Goal: Task Accomplishment & Management: Complete application form

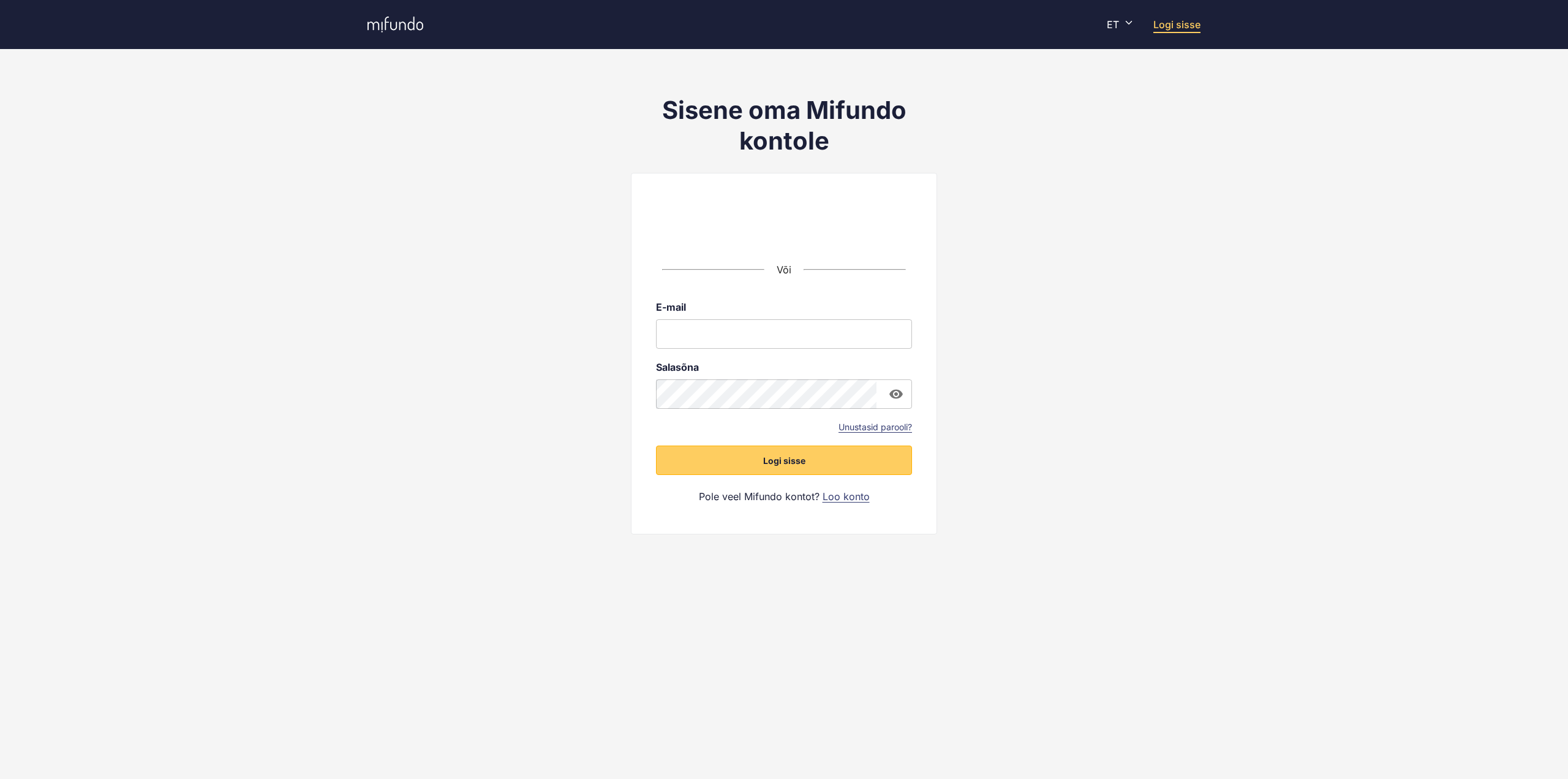
drag, startPoint x: 0, startPoint y: 0, endPoint x: 696, endPoint y: 340, distance: 774.6
click at [696, 340] on input "email" at bounding box center [784, 333] width 256 height 29
type input "**********"
click at [656, 446] on button "Logi sisse" at bounding box center [784, 460] width 256 height 29
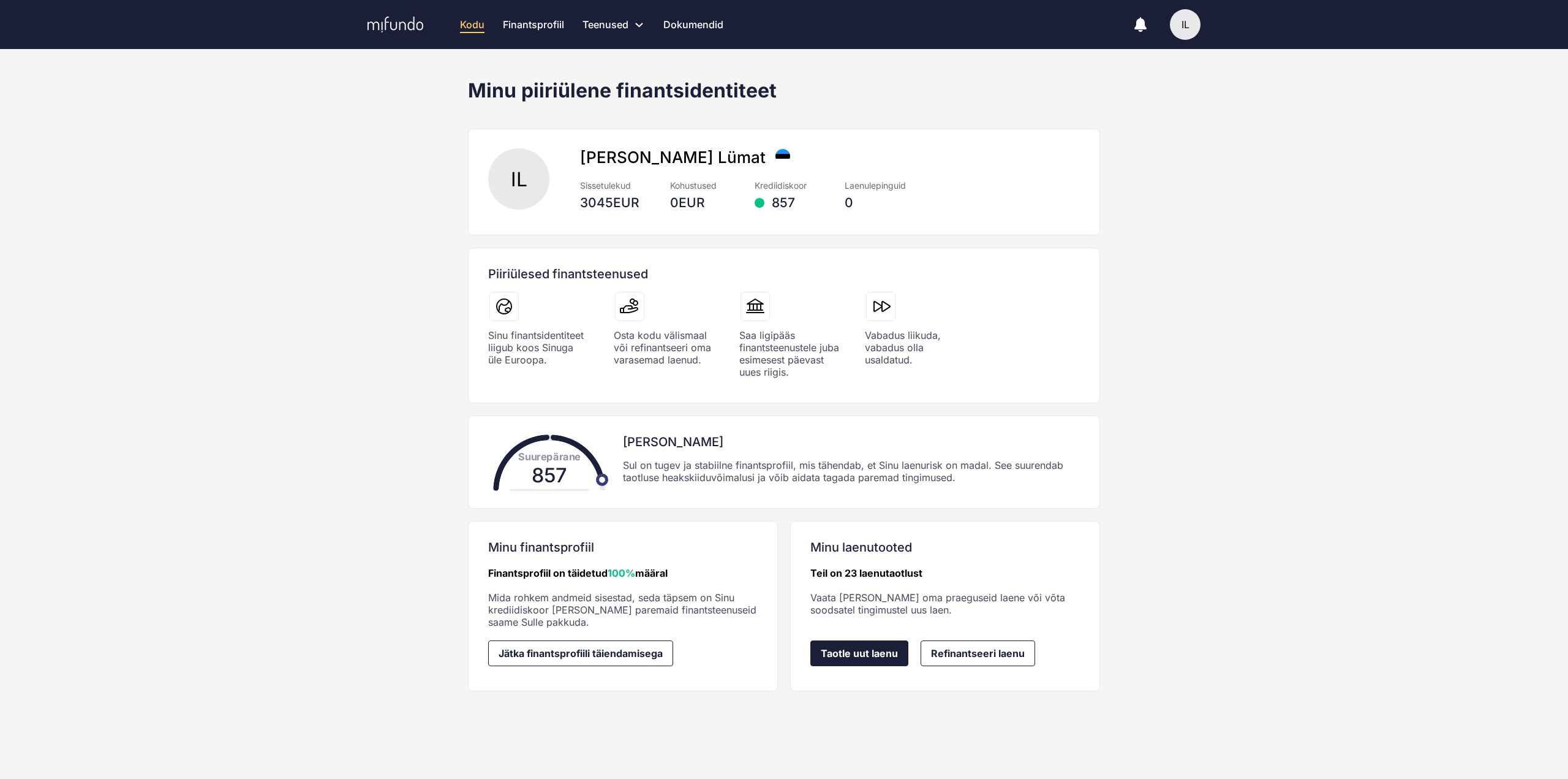
click at [874, 655] on span "Taotle uut laenu" at bounding box center [859, 653] width 78 height 11
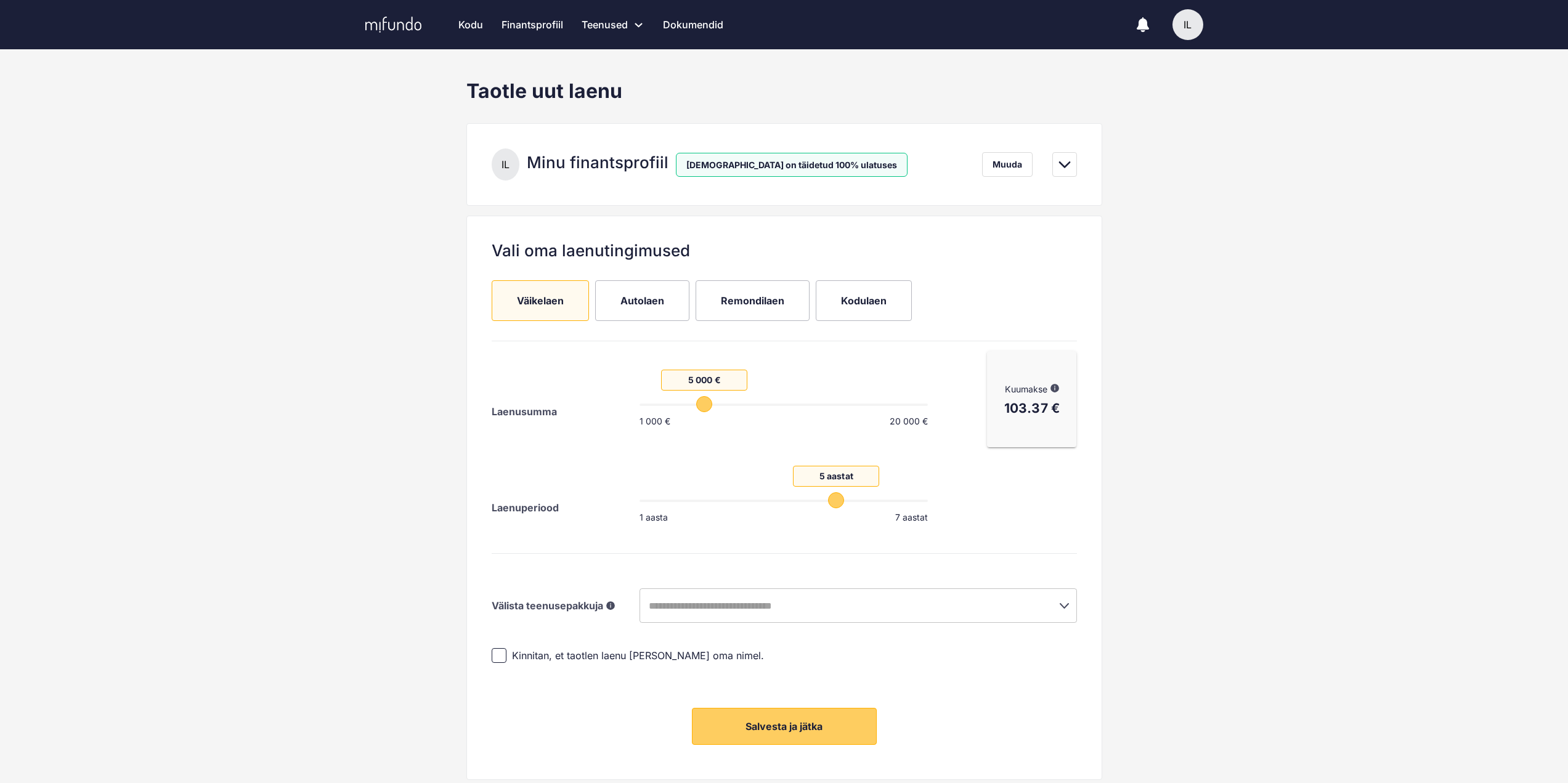
click at [1058, 607] on icon "Open" at bounding box center [1064, 605] width 15 height 15
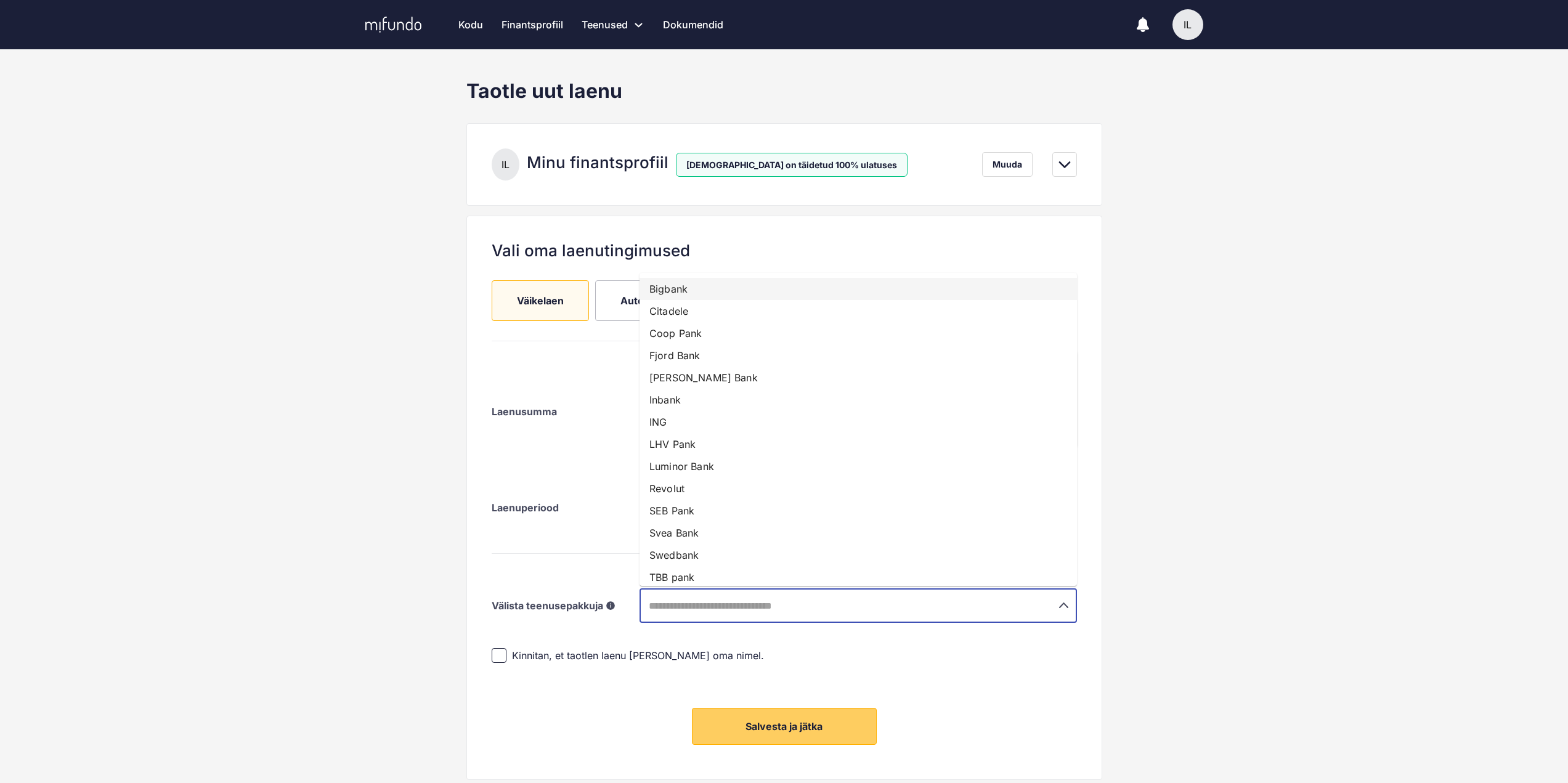
click at [681, 288] on li "Bigbank" at bounding box center [858, 289] width 438 height 22
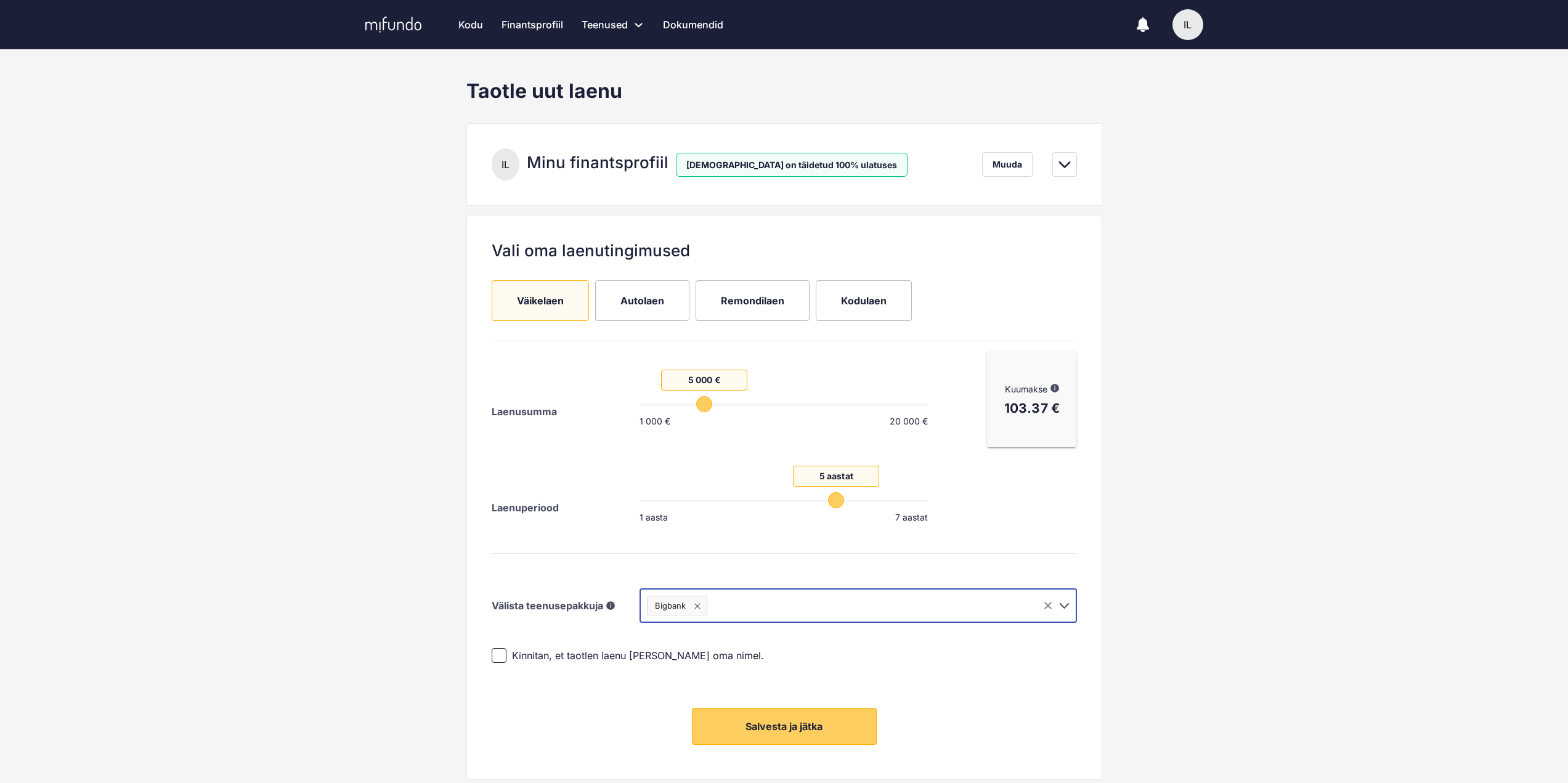
click at [1057, 606] on icon "Open" at bounding box center [1064, 605] width 15 height 15
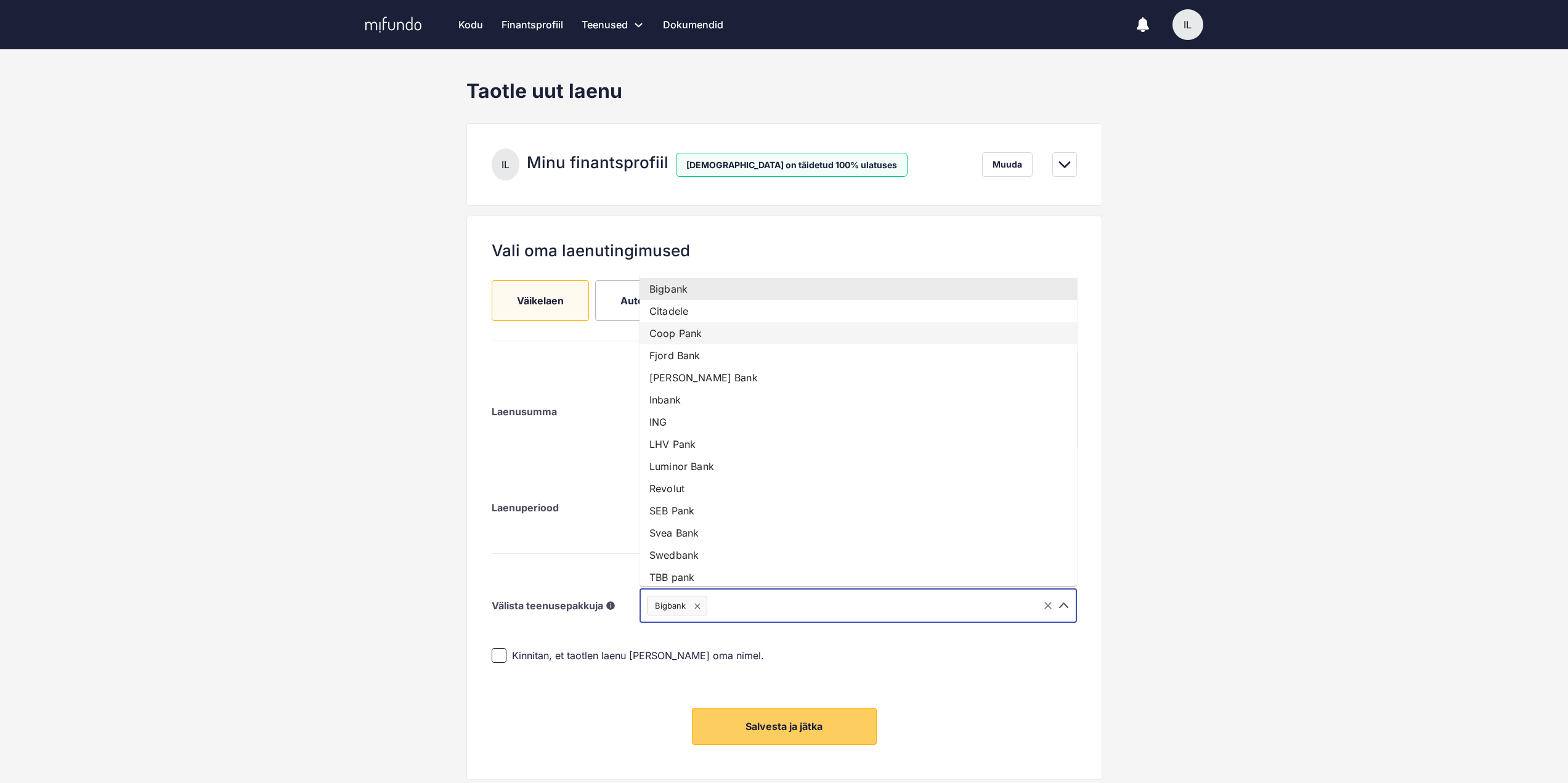
click at [682, 333] on li "Coop Pank" at bounding box center [858, 333] width 438 height 22
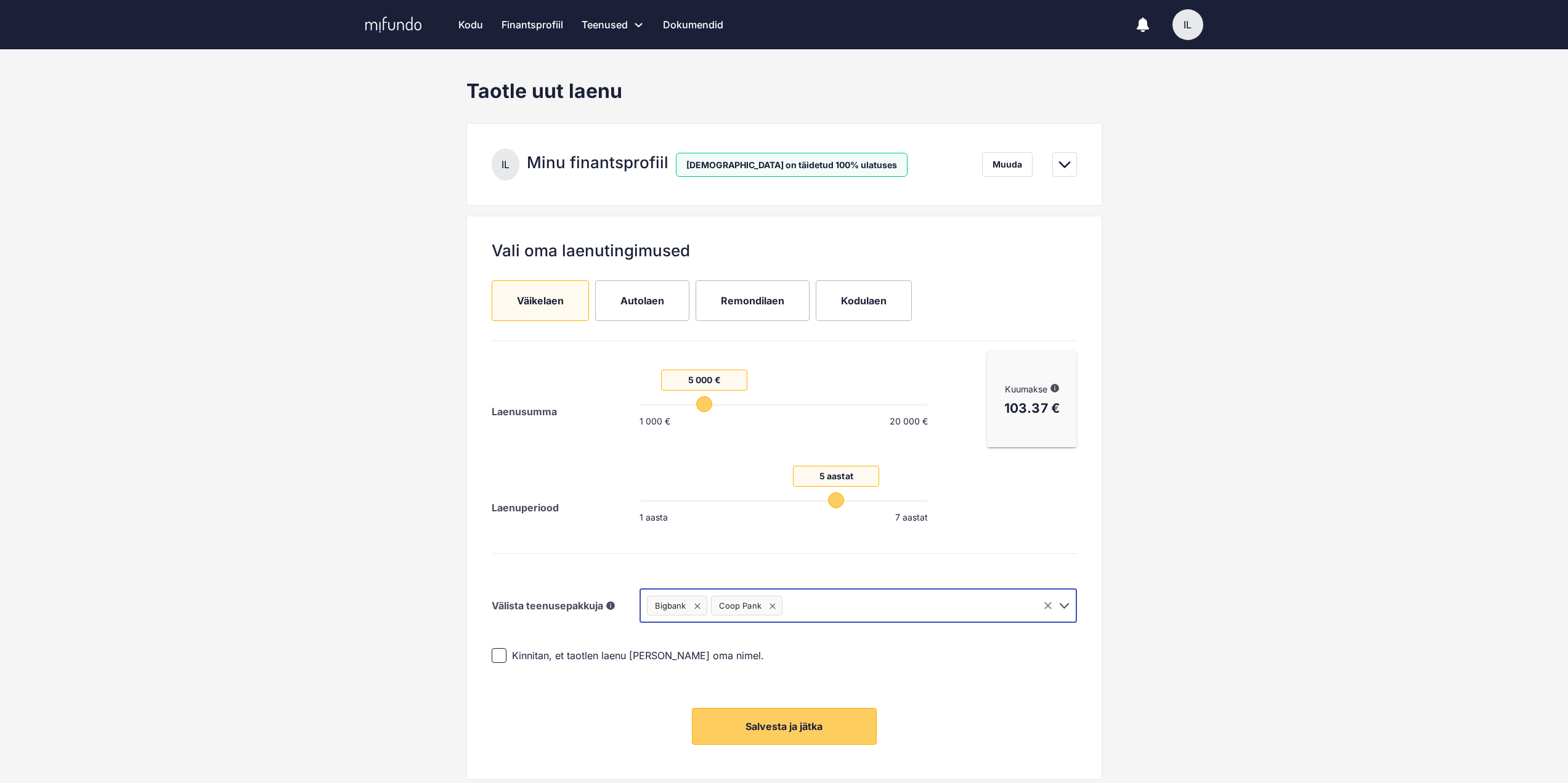
click at [1066, 604] on icon "Open" at bounding box center [1064, 605] width 15 height 15
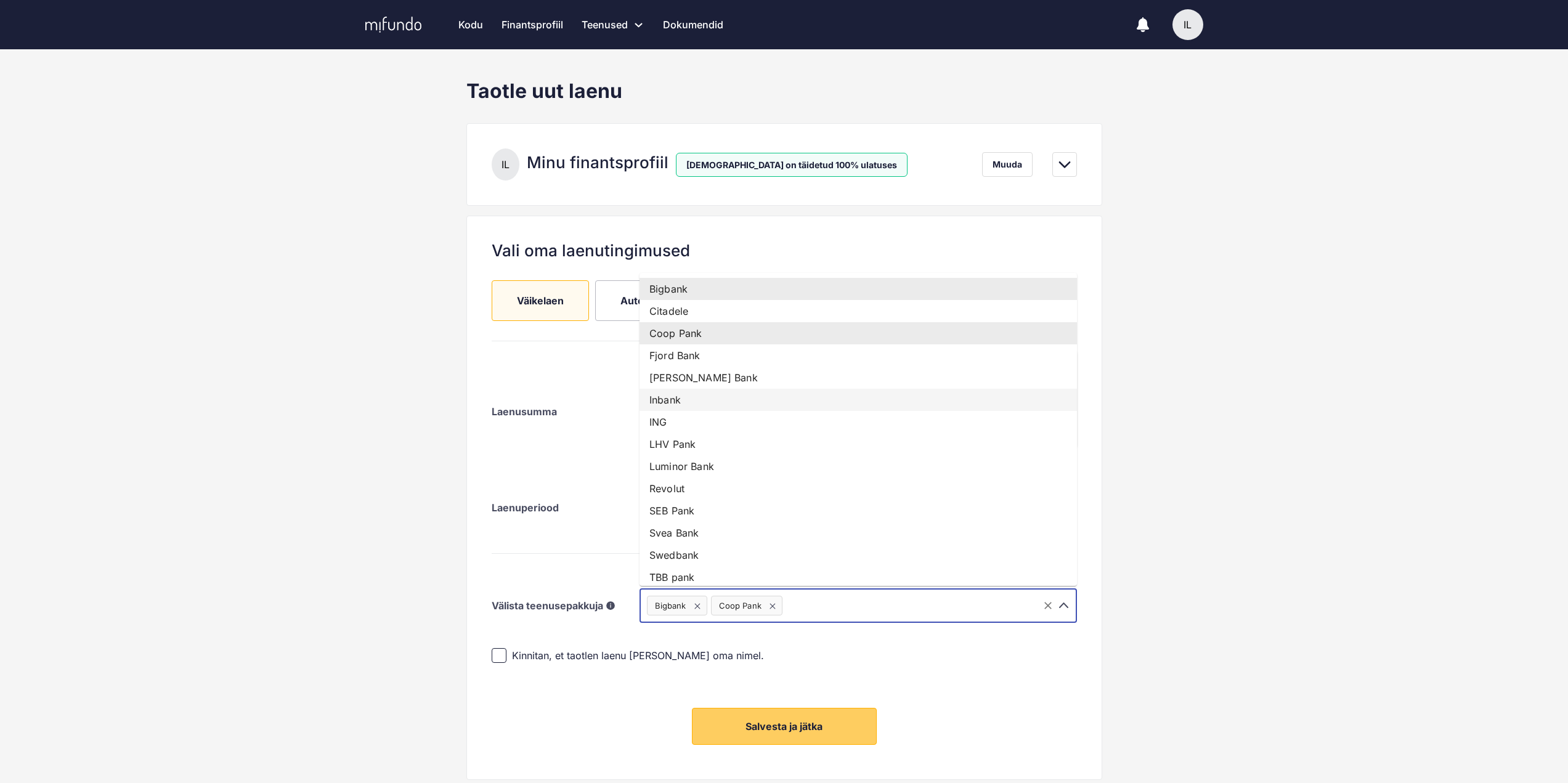
click at [672, 396] on li "Inbank" at bounding box center [858, 400] width 438 height 22
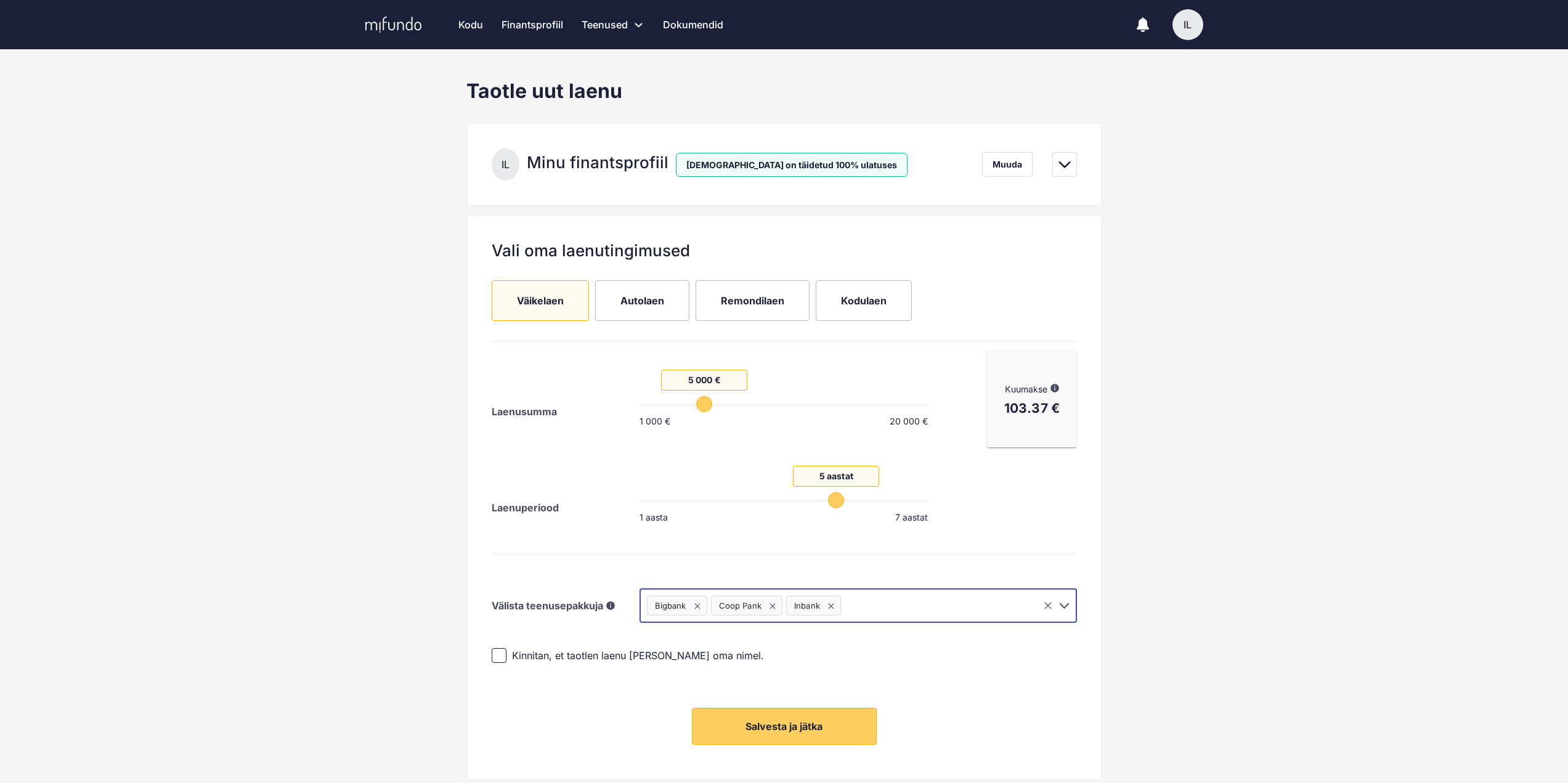
click at [1060, 608] on icon "Open" at bounding box center [1064, 605] width 15 height 15
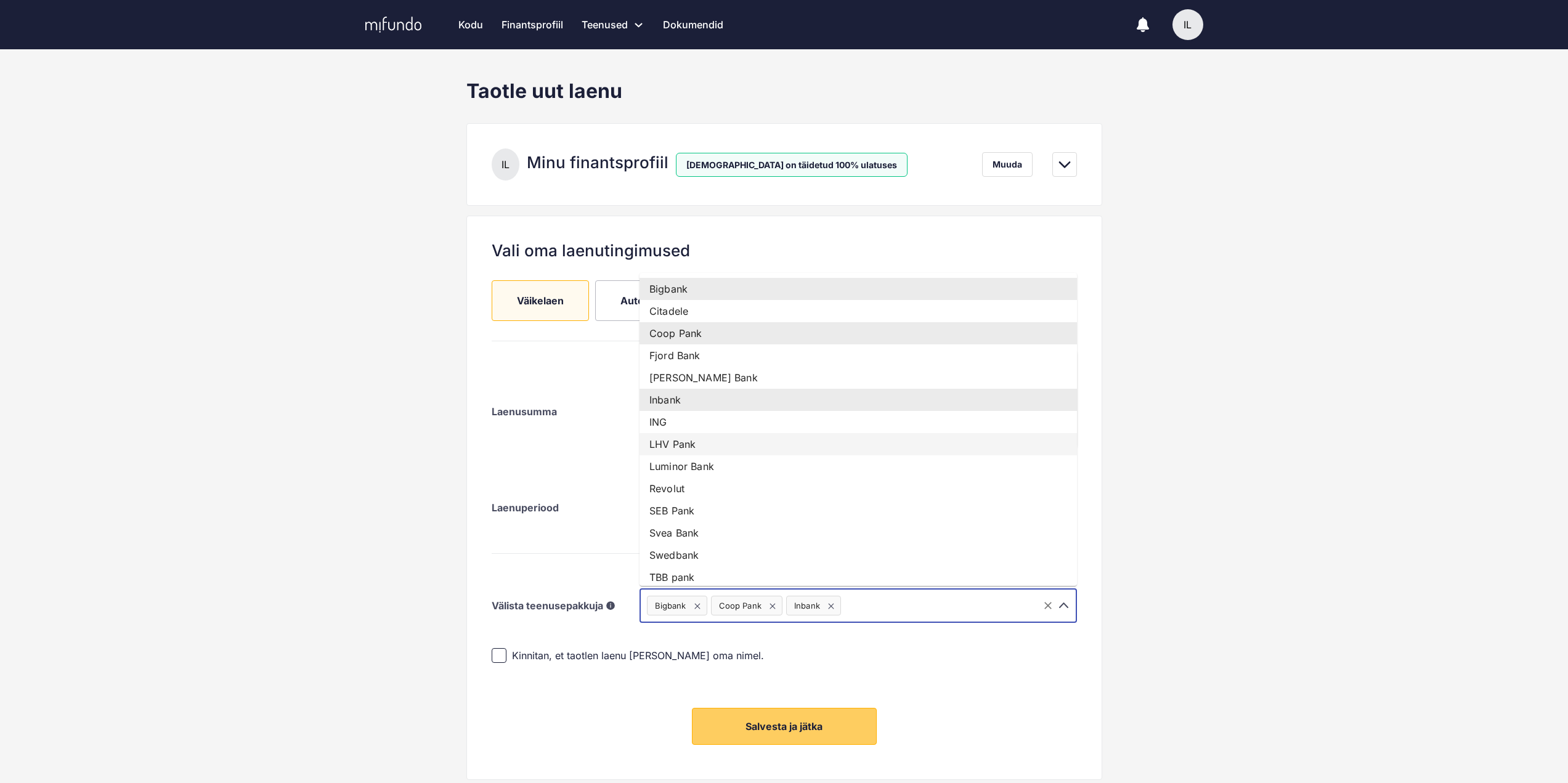
click at [663, 441] on li "LHV Pank" at bounding box center [858, 444] width 438 height 22
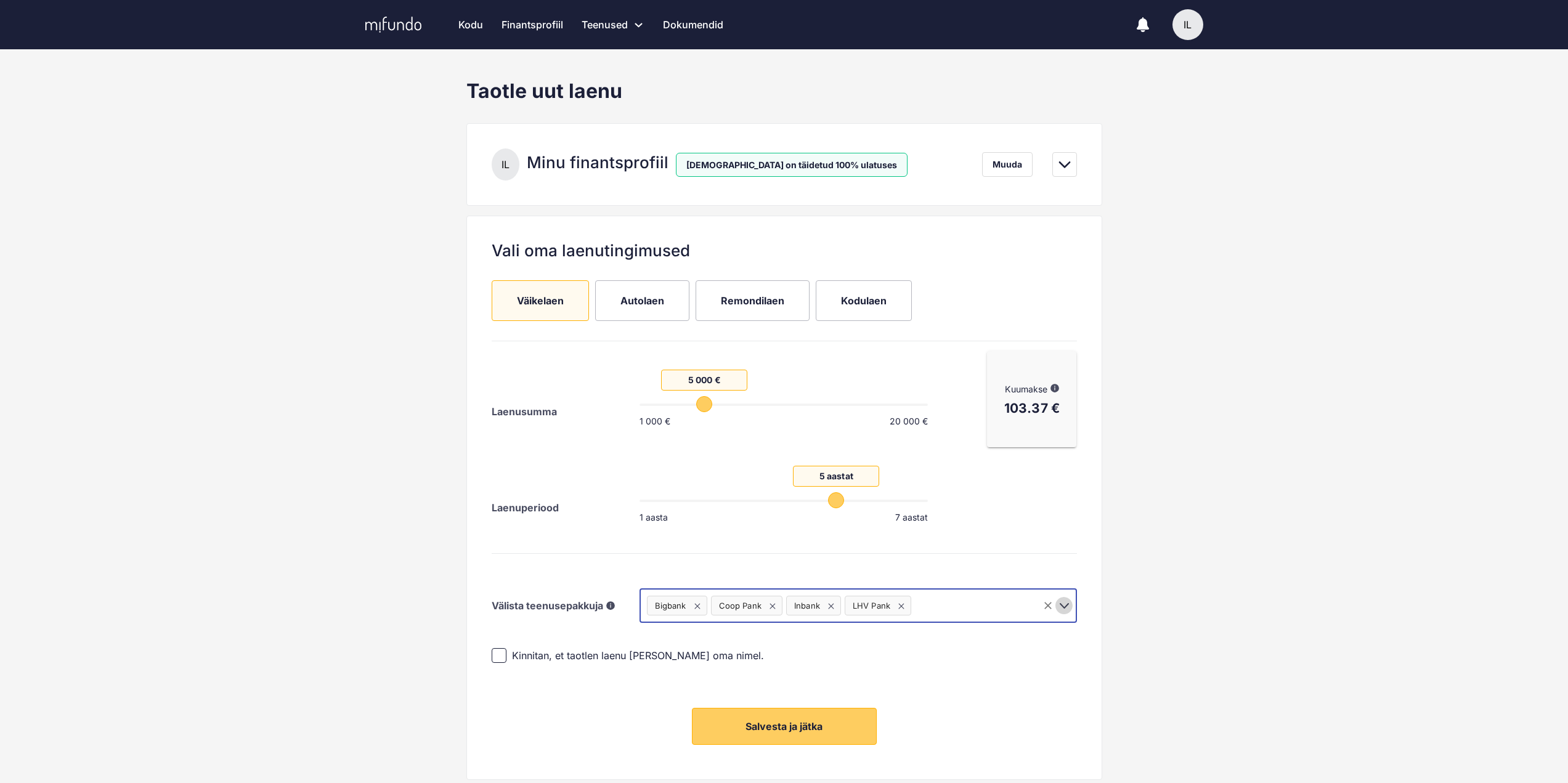
click at [1064, 605] on icon "Open" at bounding box center [1064, 605] width 15 height 15
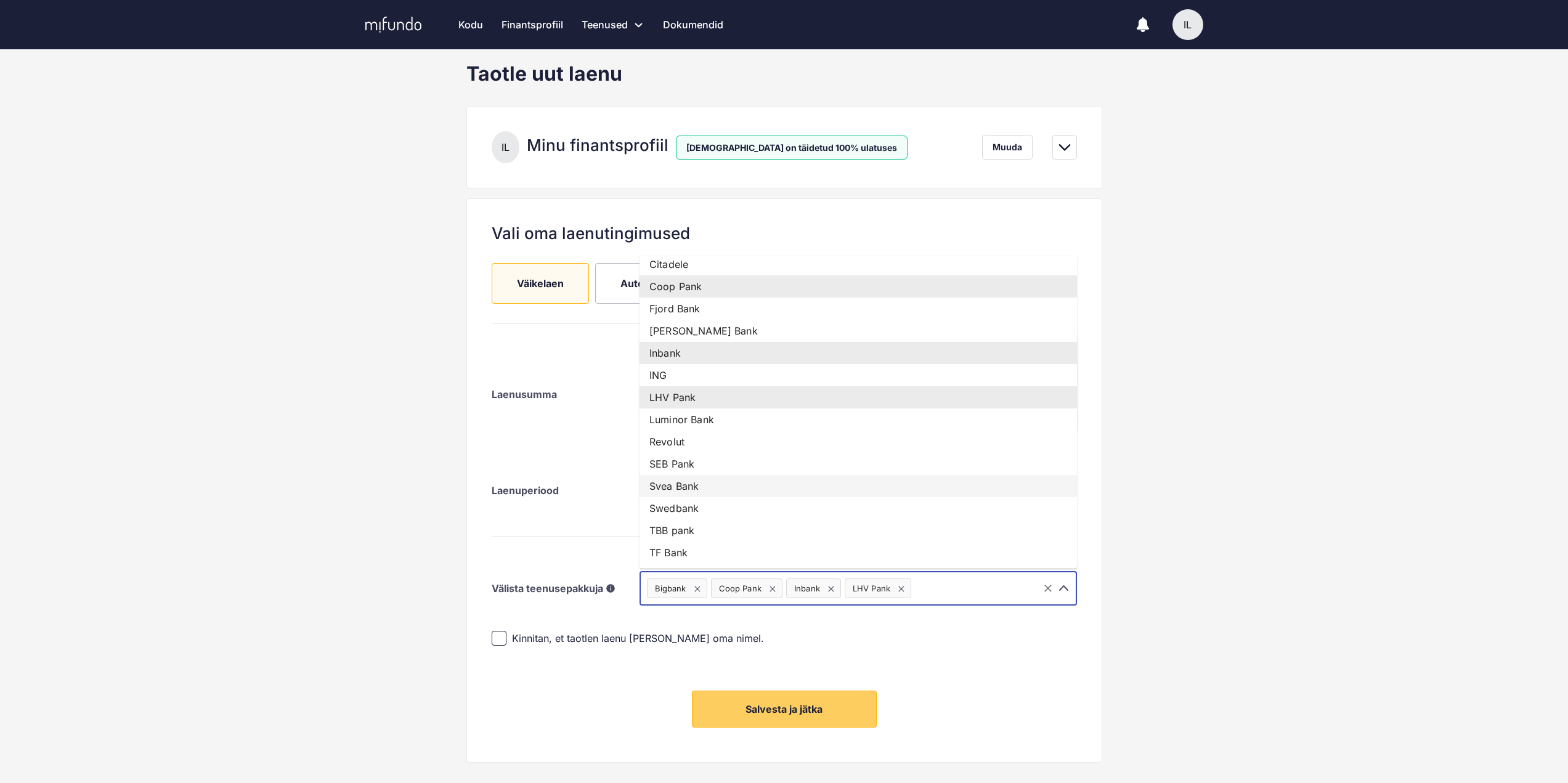
scroll to position [46, 0]
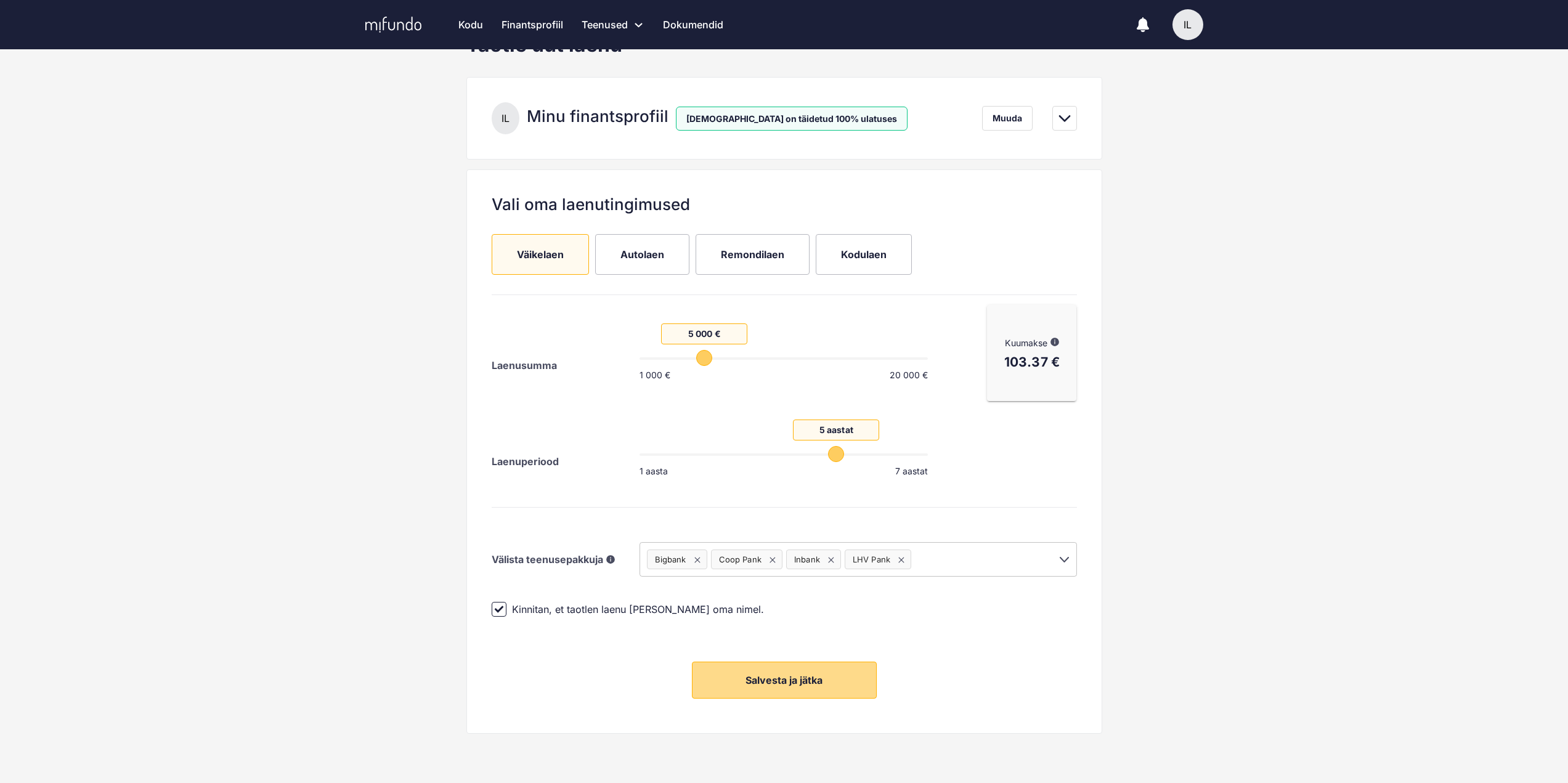
click at [795, 679] on span "Salvesta ja jätka" at bounding box center [783, 680] width 77 height 12
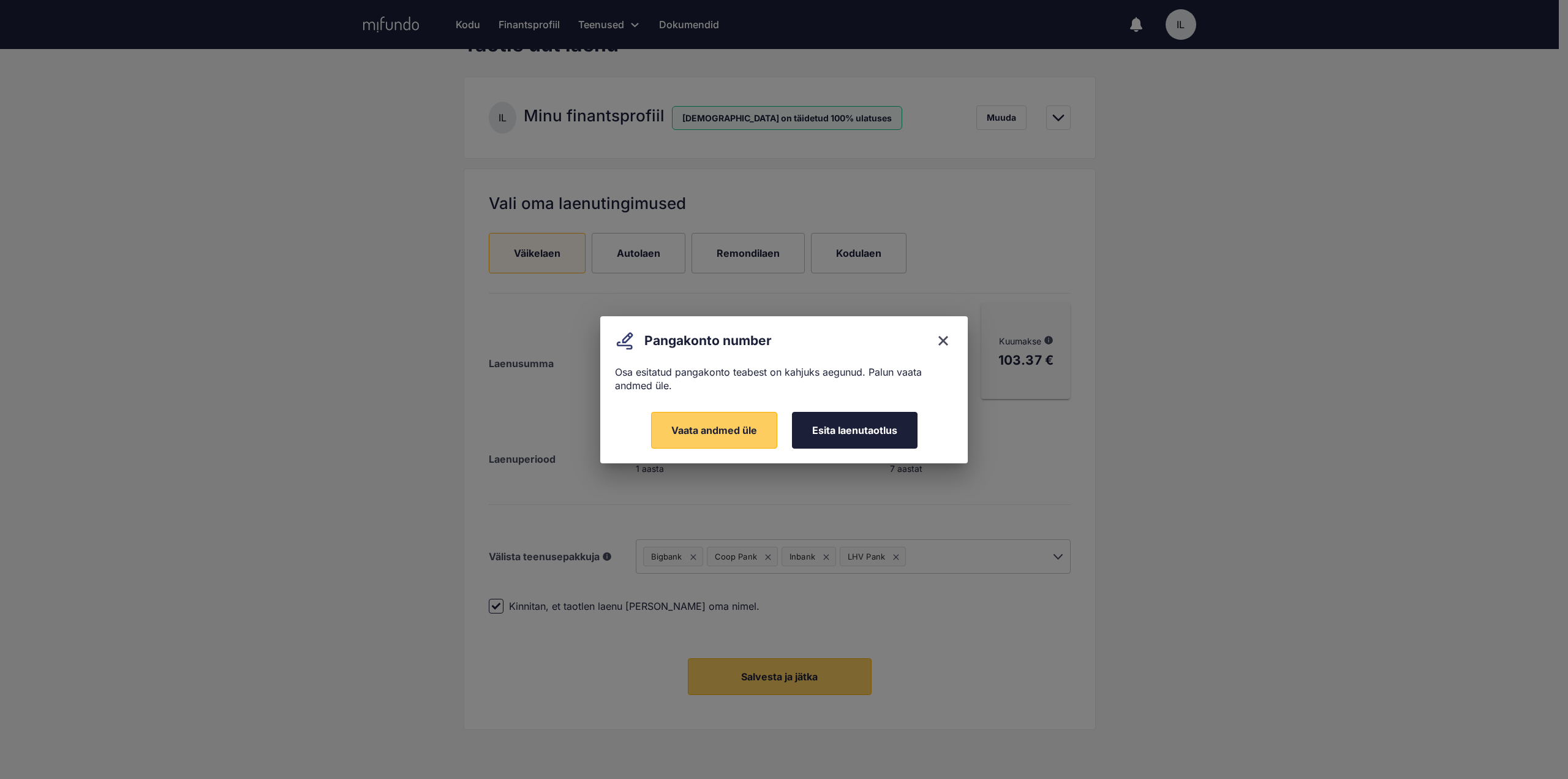
click at [841, 430] on span "Esita laenutaotlus" at bounding box center [855, 430] width 85 height 12
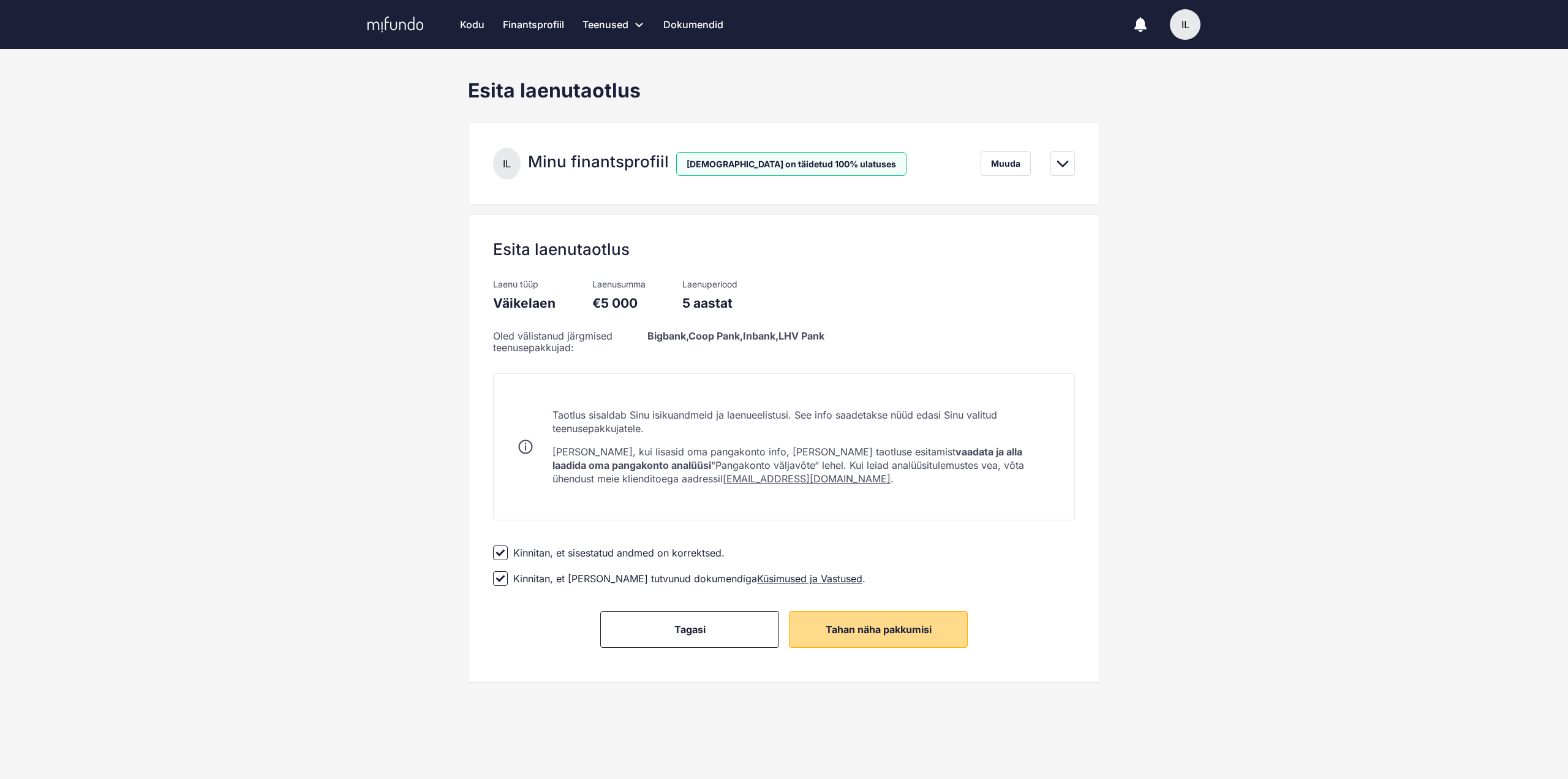
click at [869, 630] on span "Tahan näha pakkumisi" at bounding box center [879, 629] width 106 height 12
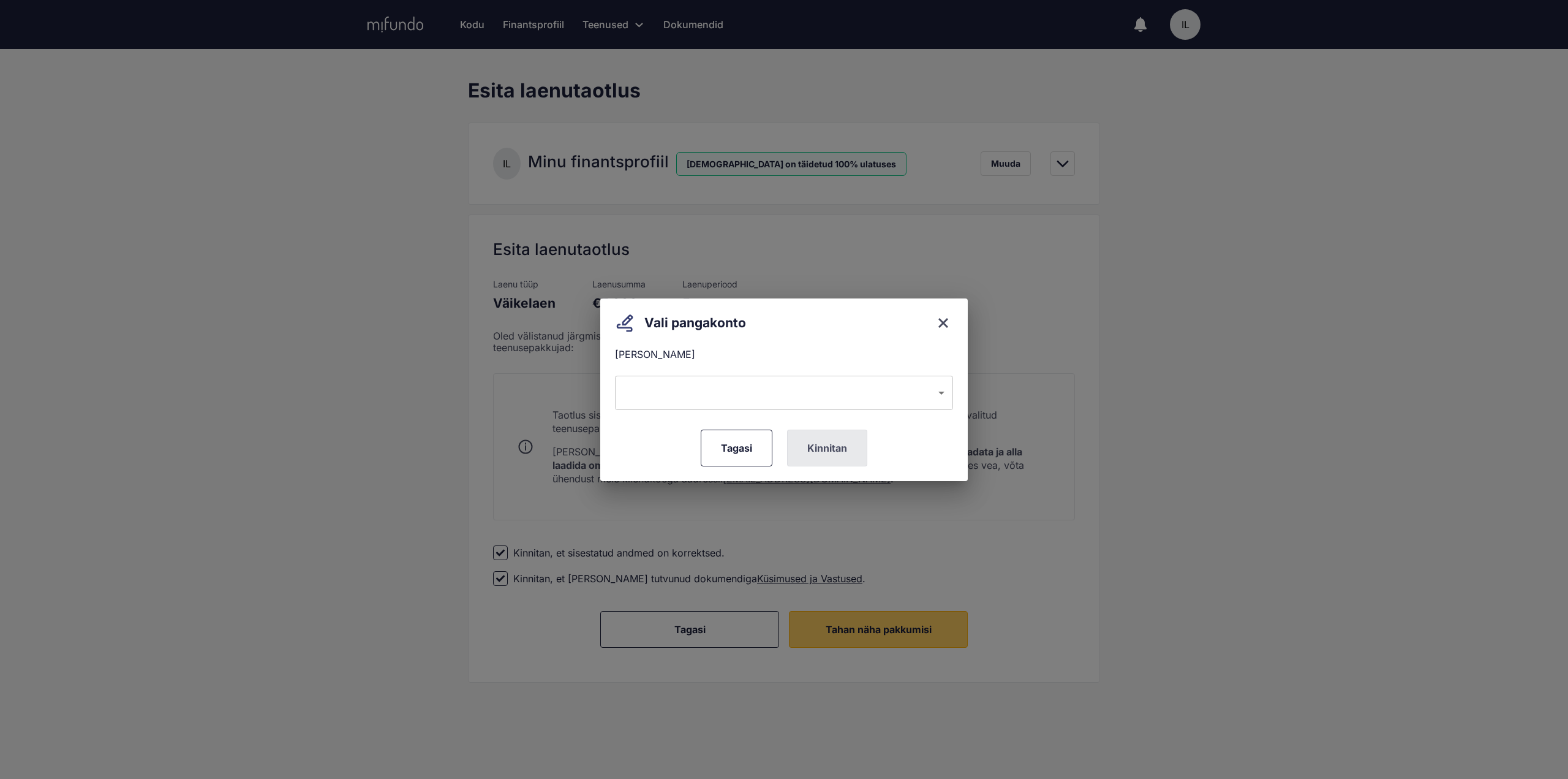
click at [904, 382] on body "Kodu Finantsprofiil Teenused Taotle uut laenu Refinantseeri oma laenud Laenupak…" at bounding box center [784, 389] width 1568 height 779
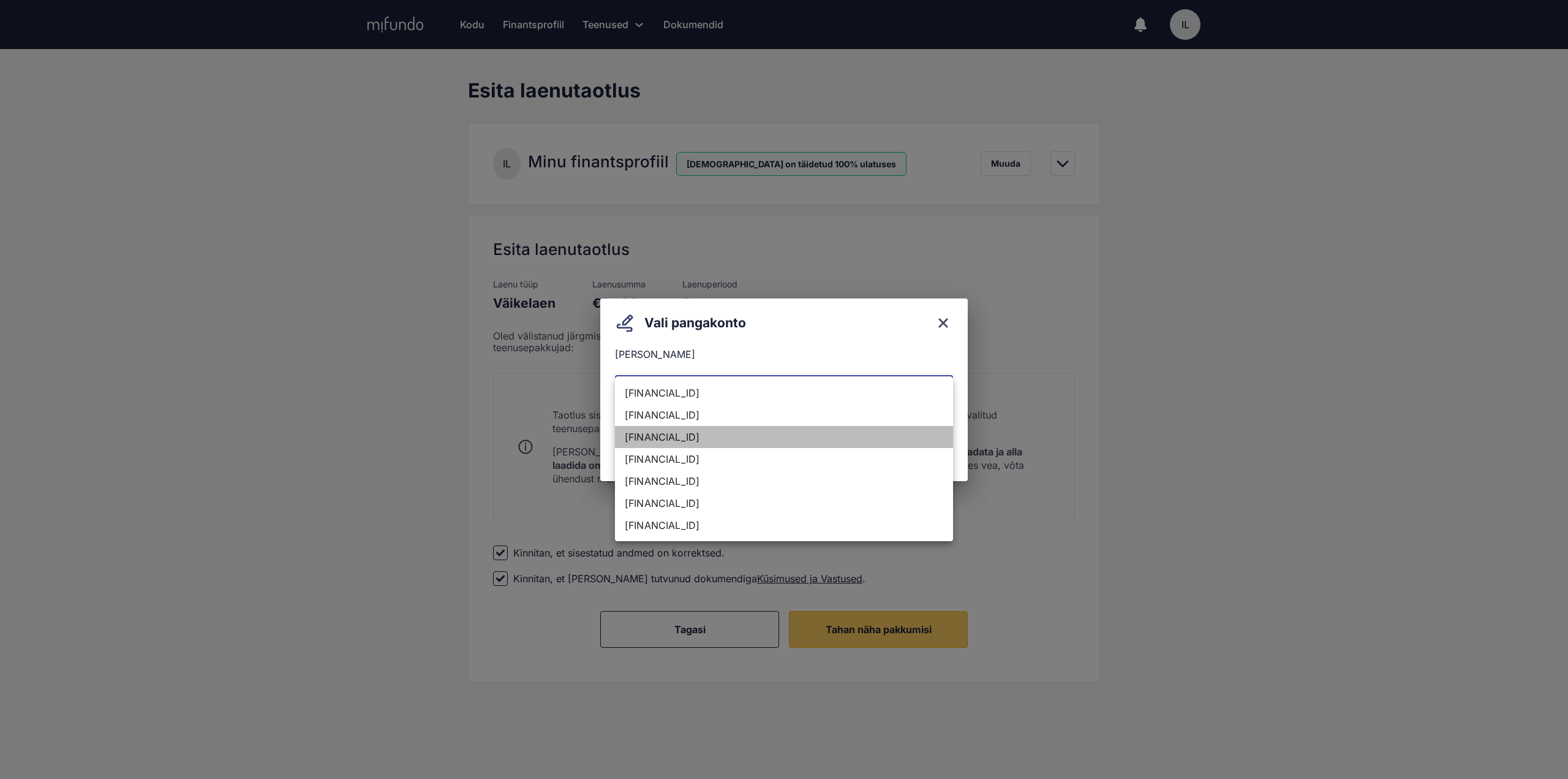
click at [730, 438] on li "EE512200001100540032" at bounding box center [784, 437] width 338 height 22
type input "**********"
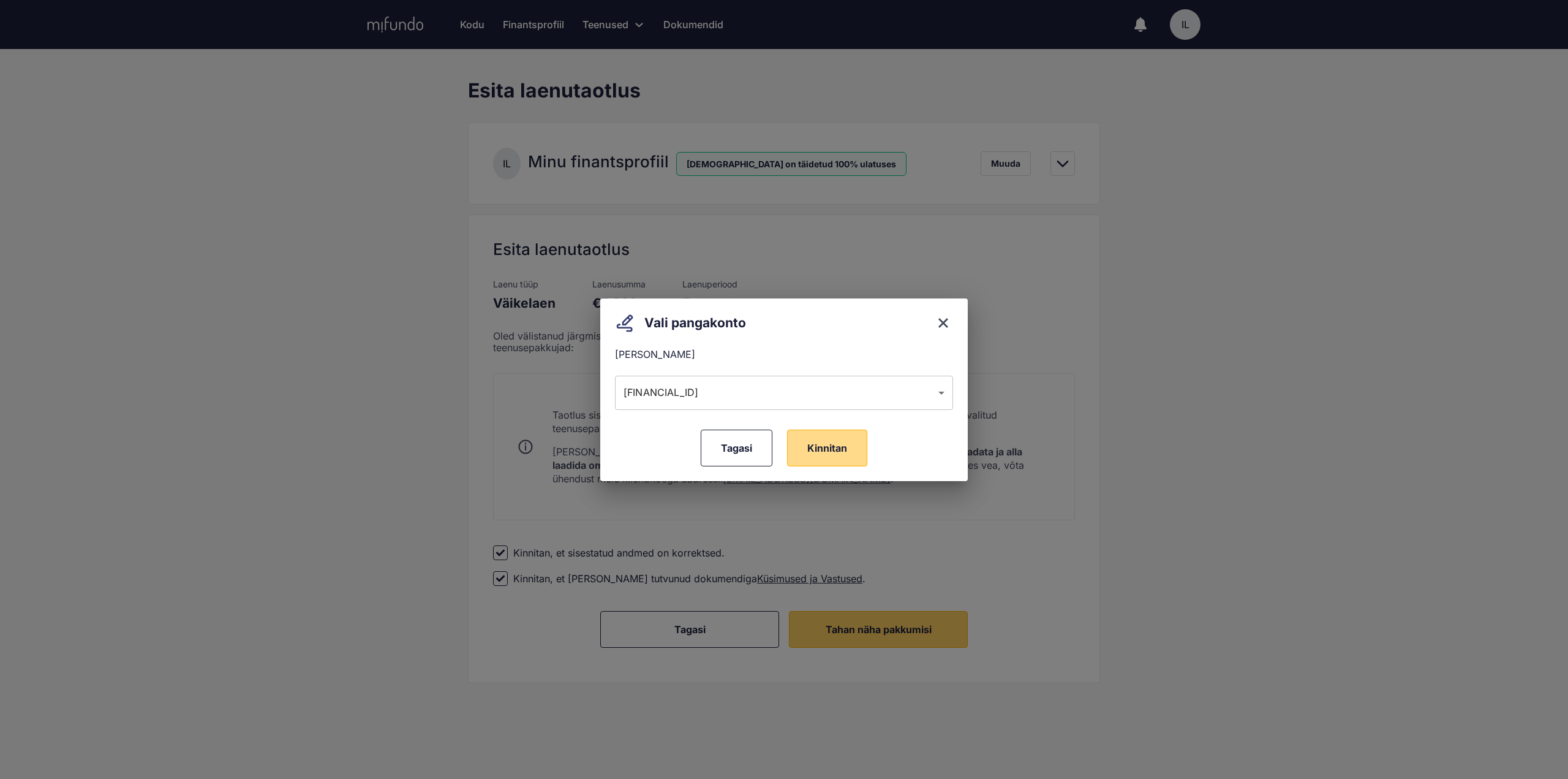
click at [826, 445] on span "Kinnitan" at bounding box center [826, 448] width 39 height 12
